Goal: Consume media (video, audio): Consume media (video, audio)

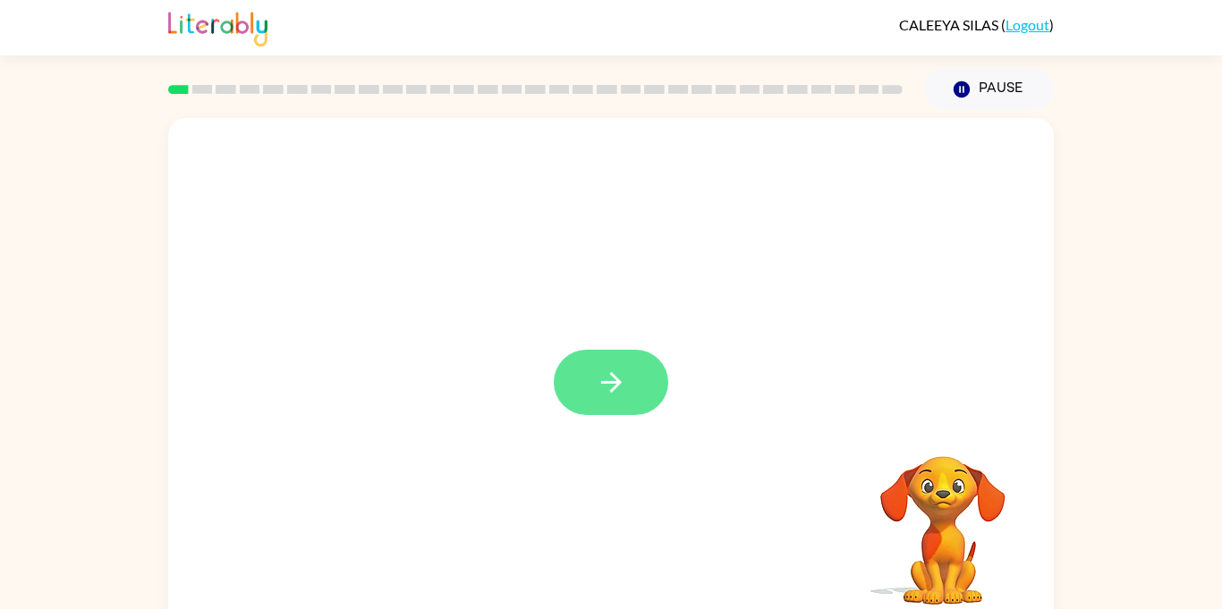
click at [625, 390] on icon "button" at bounding box center [611, 382] width 31 height 31
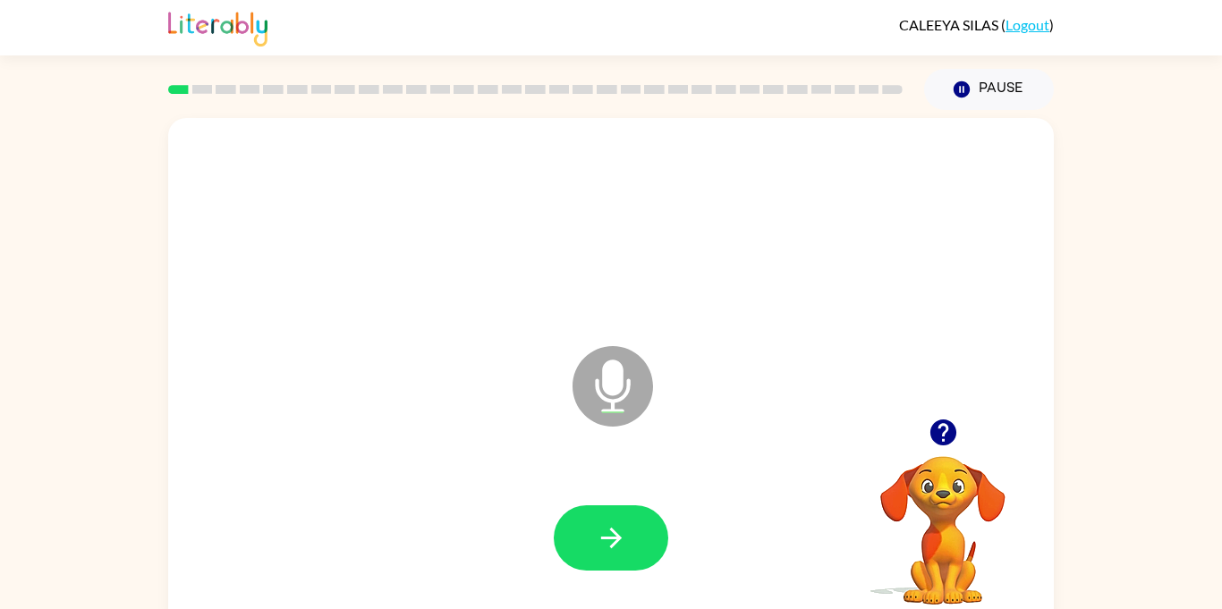
click at [667, 549] on div at bounding box center [611, 538] width 115 height 65
click at [627, 541] on button "button" at bounding box center [611, 538] width 115 height 65
click at [608, 538] on icon "button" at bounding box center [610, 538] width 21 height 21
click at [612, 527] on icon "button" at bounding box center [611, 538] width 31 height 31
click at [629, 561] on button "button" at bounding box center [611, 538] width 115 height 65
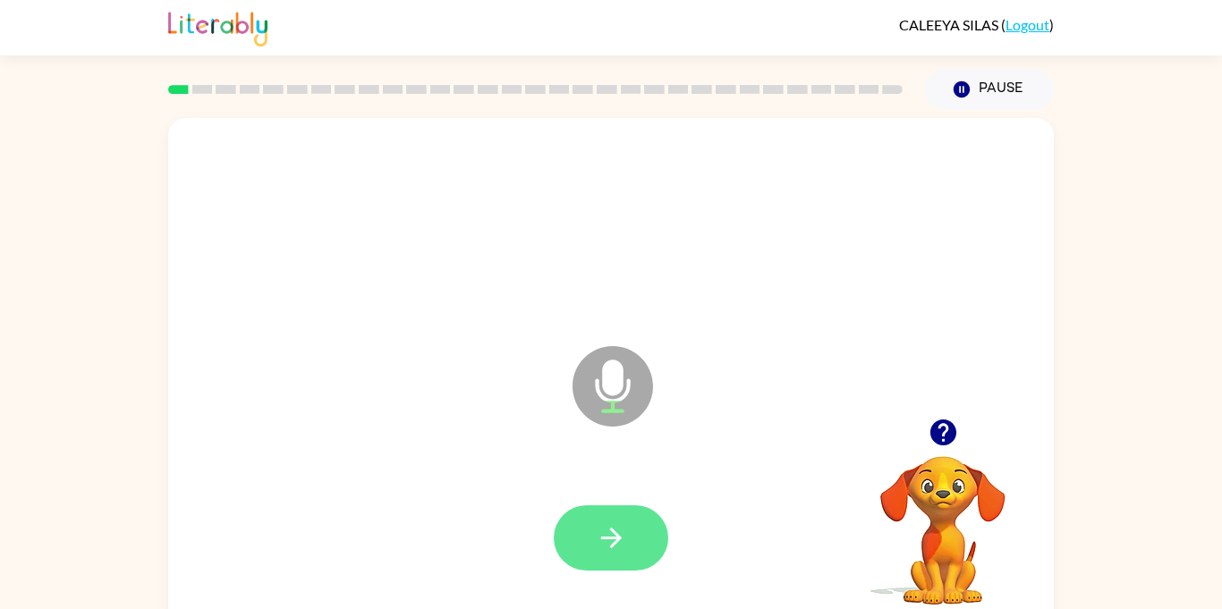
click at [623, 535] on icon "button" at bounding box center [611, 538] width 31 height 31
click at [637, 514] on button "button" at bounding box center [611, 538] width 115 height 65
click at [625, 568] on button "button" at bounding box center [611, 538] width 115 height 65
click at [606, 570] on button "button" at bounding box center [611, 538] width 115 height 65
click at [630, 531] on button "button" at bounding box center [611, 538] width 115 height 65
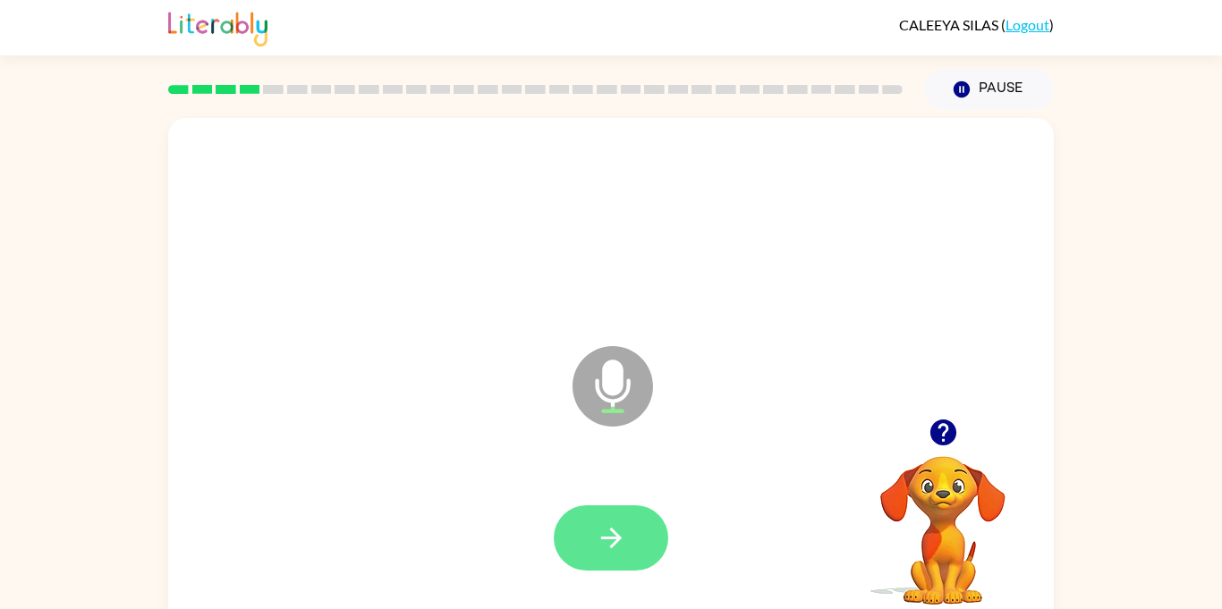
click at [591, 537] on button "button" at bounding box center [611, 538] width 115 height 65
click at [683, 538] on div at bounding box center [611, 538] width 850 height 147
click at [580, 548] on button "button" at bounding box center [611, 538] width 115 height 65
click at [625, 547] on div at bounding box center [611, 538] width 115 height 65
click at [633, 545] on button "button" at bounding box center [611, 538] width 115 height 65
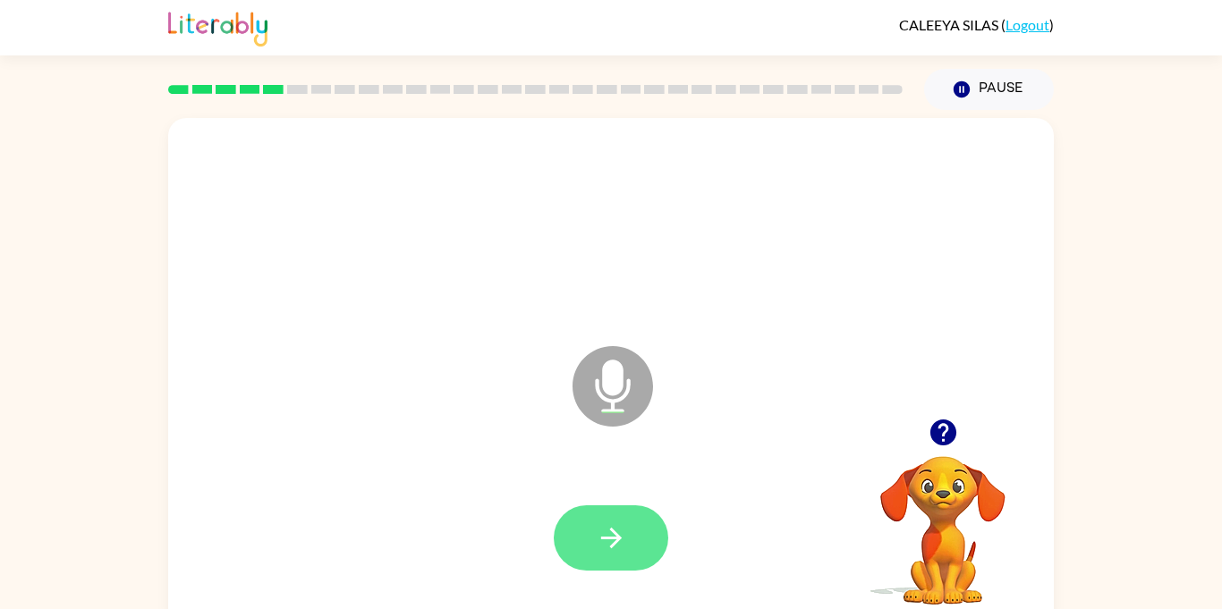
click at [615, 540] on icon "button" at bounding box center [611, 538] width 31 height 31
click at [560, 544] on button "button" at bounding box center [611, 538] width 115 height 65
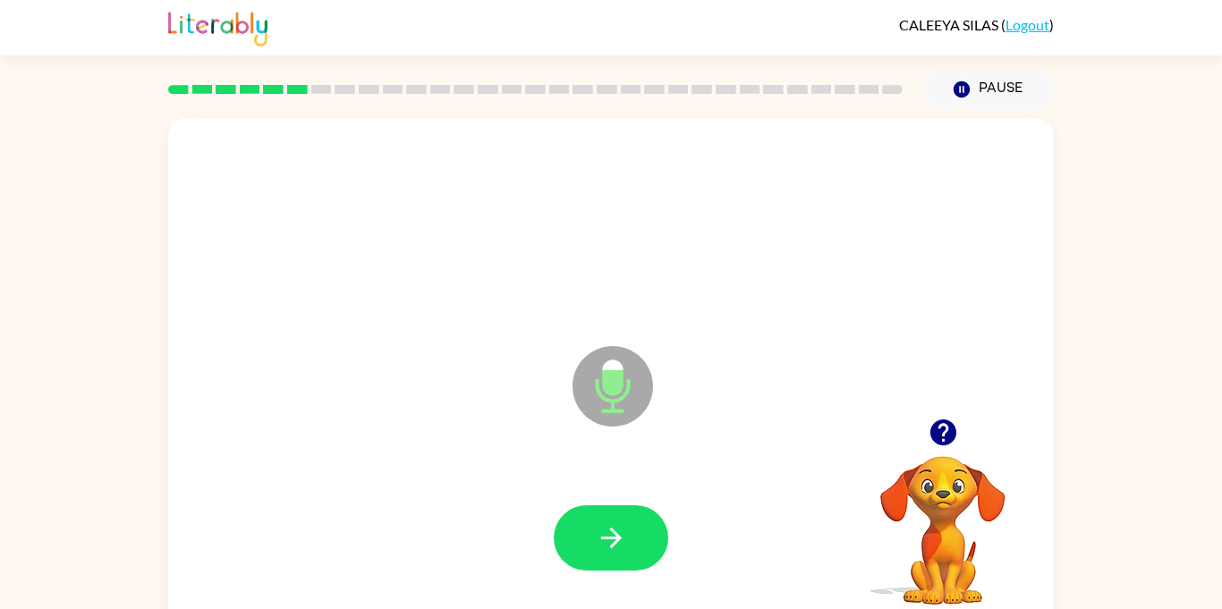
click at [923, 540] on video "Your browser must support playing .mp4 files to use Literably. Please try using…" at bounding box center [943, 518] width 179 height 179
click at [932, 538] on video "Your browser must support playing .mp4 files to use Literably. Please try using…" at bounding box center [943, 518] width 179 height 179
click at [931, 504] on video "Your browser must support playing .mp4 files to use Literably. Please try using…" at bounding box center [943, 518] width 179 height 179
click at [925, 443] on button "button" at bounding box center [944, 433] width 46 height 46
click at [626, 517] on button "button" at bounding box center [611, 538] width 115 height 65
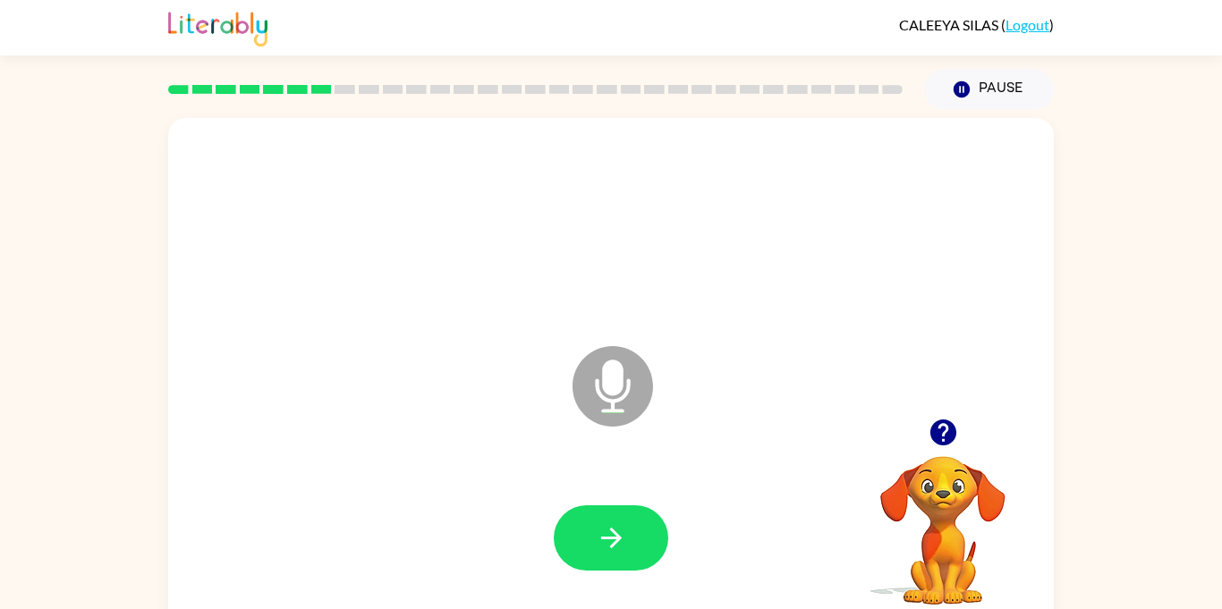
click at [979, 464] on video "Your browser must support playing .mp4 files to use Literably. Please try using…" at bounding box center [943, 518] width 179 height 179
click at [957, 440] on icon "button" at bounding box center [943, 432] width 31 height 31
click at [608, 531] on icon "button" at bounding box center [611, 538] width 31 height 31
click at [633, 515] on button "button" at bounding box center [611, 538] width 115 height 65
click at [947, 440] on icon "button" at bounding box center [943, 433] width 26 height 26
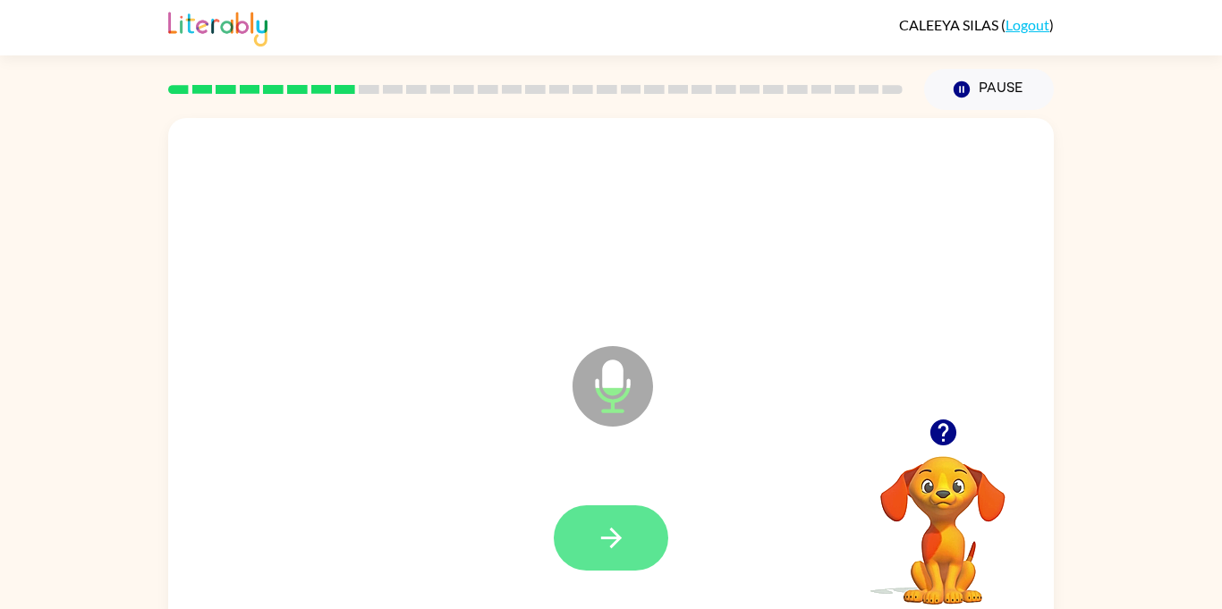
click at [619, 510] on button "button" at bounding box center [611, 538] width 115 height 65
click at [663, 528] on button "button" at bounding box center [611, 538] width 115 height 65
click at [645, 544] on button "button" at bounding box center [611, 538] width 115 height 65
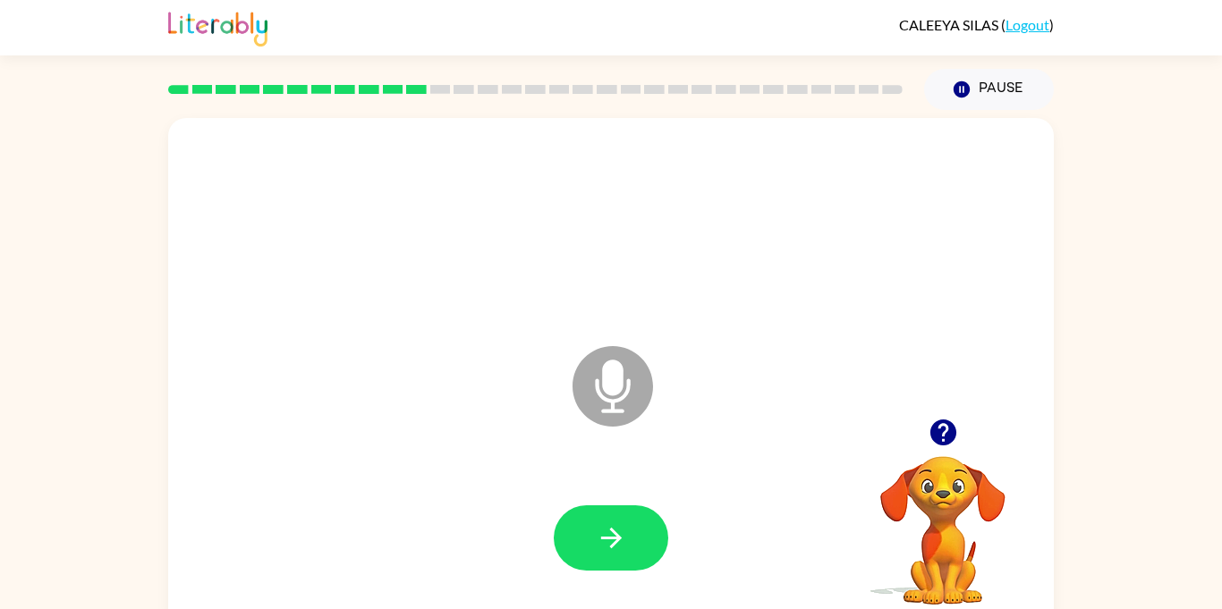
click at [954, 460] on video "Your browser must support playing .mp4 files to use Literably. Please try using…" at bounding box center [943, 518] width 179 height 179
click at [949, 446] on icon "button" at bounding box center [943, 432] width 31 height 31
click at [957, 448] on icon "button" at bounding box center [943, 432] width 31 height 31
click at [599, 538] on icon "button" at bounding box center [611, 538] width 31 height 31
click at [1017, 436] on div at bounding box center [943, 433] width 179 height 46
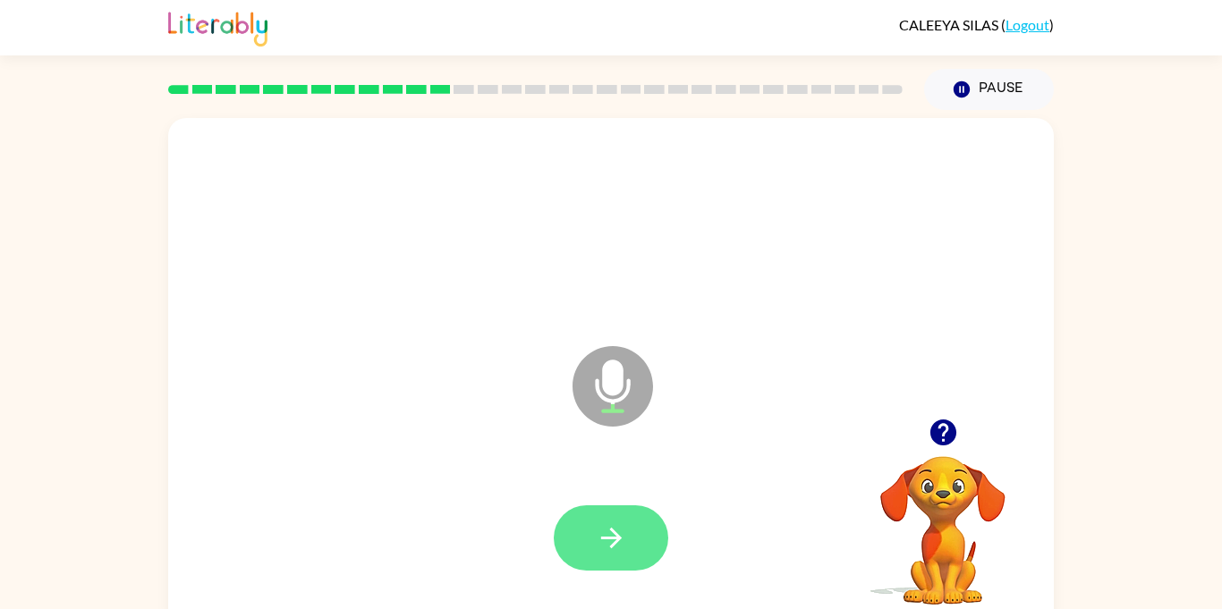
click at [612, 542] on icon "button" at bounding box center [611, 538] width 31 height 31
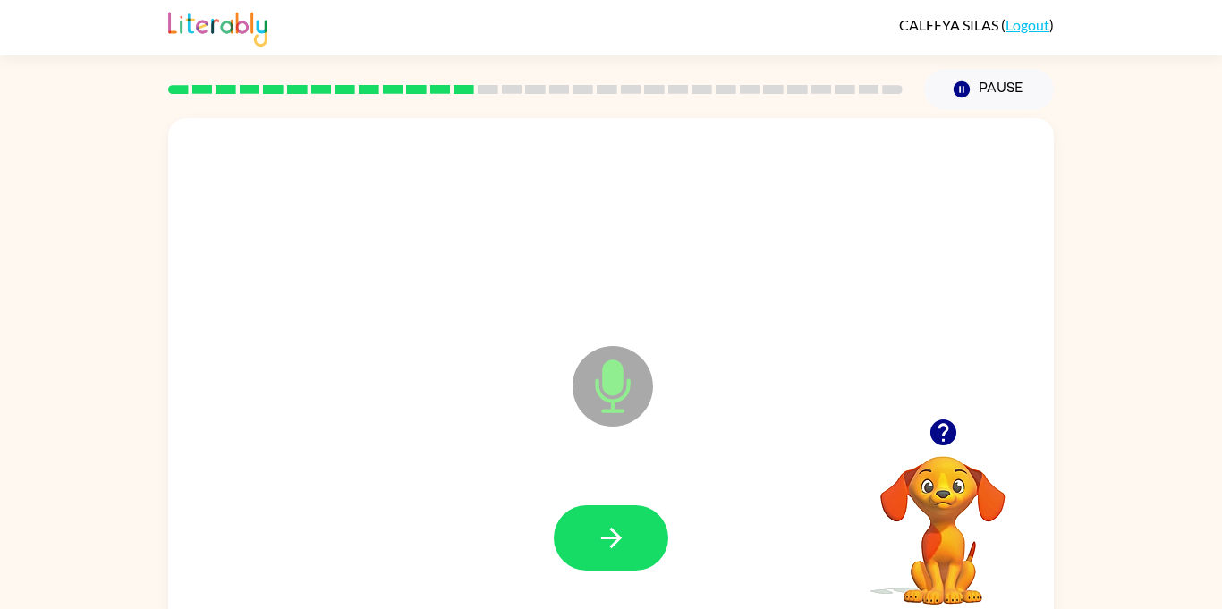
click at [498, 599] on div at bounding box center [611, 538] width 850 height 147
click at [642, 542] on button "button" at bounding box center [611, 538] width 115 height 65
click at [597, 540] on icon "button" at bounding box center [611, 538] width 31 height 31
click at [636, 551] on button "button" at bounding box center [611, 538] width 115 height 65
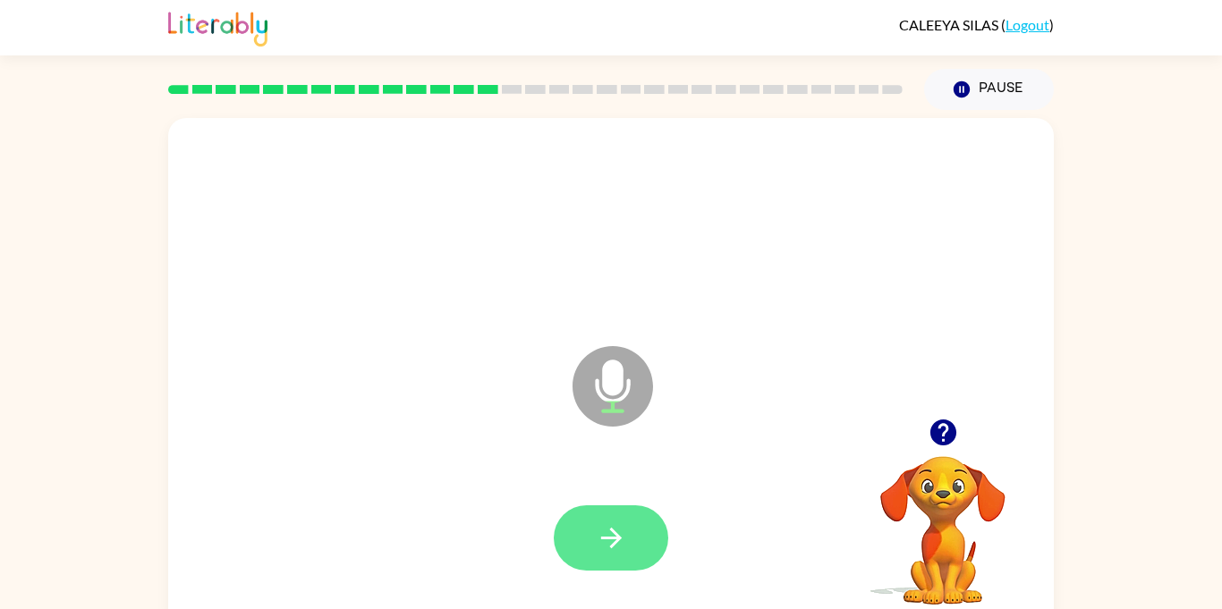
click at [621, 530] on icon "button" at bounding box center [611, 538] width 31 height 31
click at [625, 560] on button "button" at bounding box center [611, 538] width 115 height 65
click at [636, 581] on div at bounding box center [611, 538] width 850 height 147
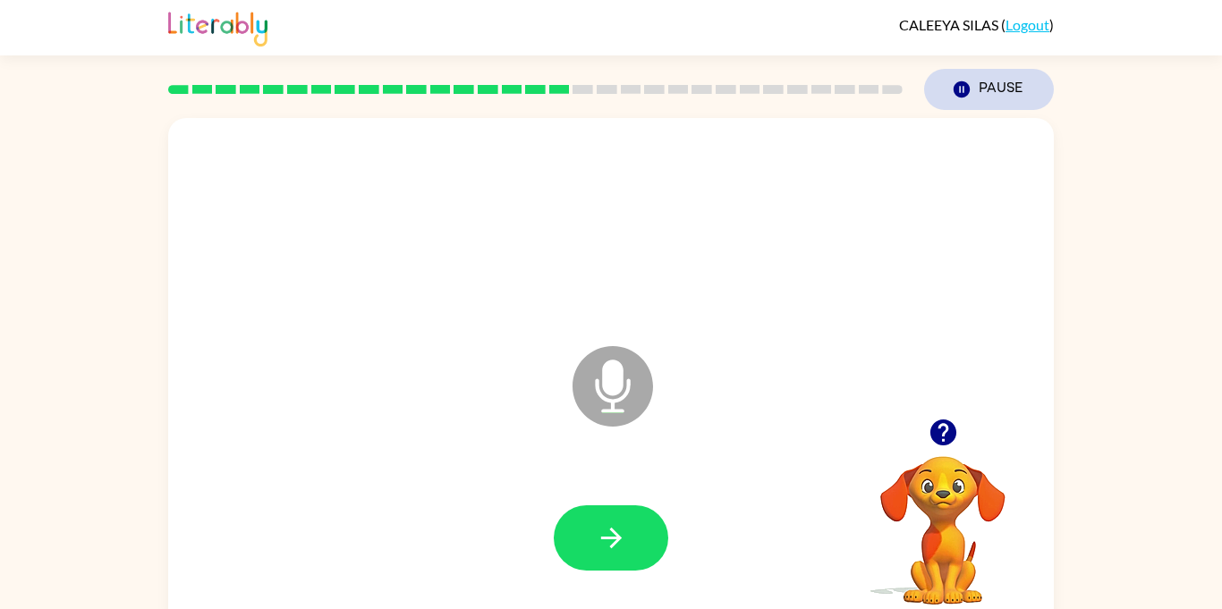
click at [973, 89] on button "Pause Pause" at bounding box center [989, 89] width 130 height 41
